Goal: Task Accomplishment & Management: Manage account settings

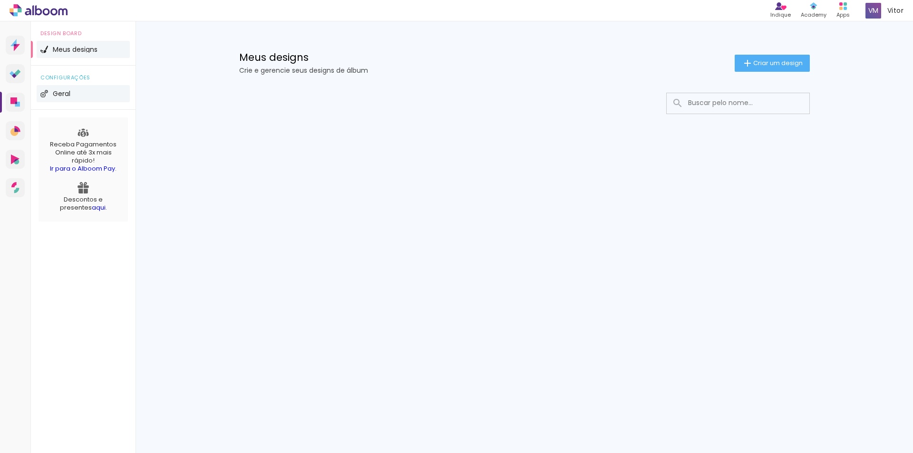
click at [62, 94] on span "Geral" at bounding box center [62, 93] width 18 height 7
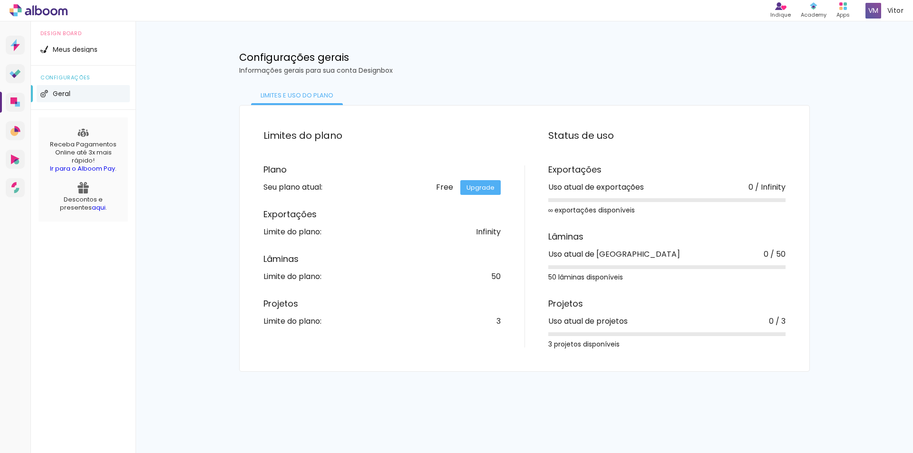
click at [451, 191] on div "Free Upgrade" at bounding box center [468, 187] width 65 height 8
click at [172, 114] on div "Meus designs Crie e gerencie seus designs de álbum Criar um design Configuraçõe…" at bounding box center [523, 196] width 777 height 350
click at [82, 46] on li "Meus designs" at bounding box center [83, 49] width 93 height 17
